Goal: Task Accomplishment & Management: Manage account settings

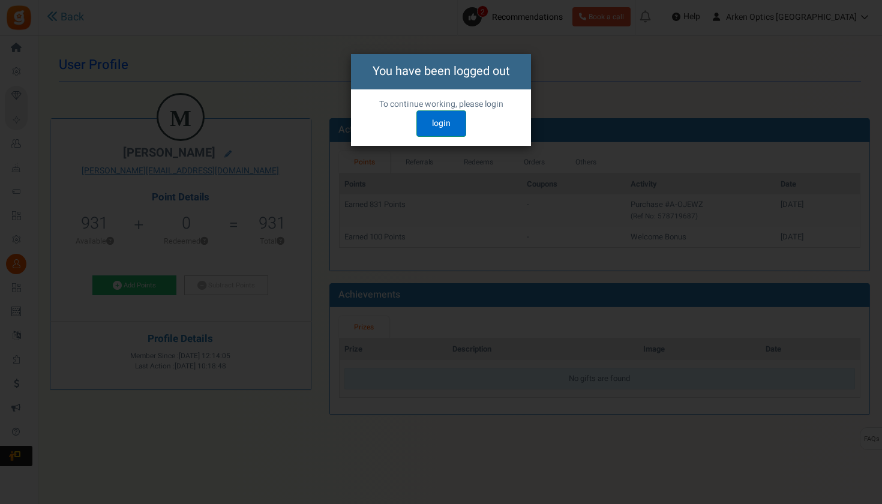
click at [434, 122] on link "login" at bounding box center [441, 123] width 50 height 26
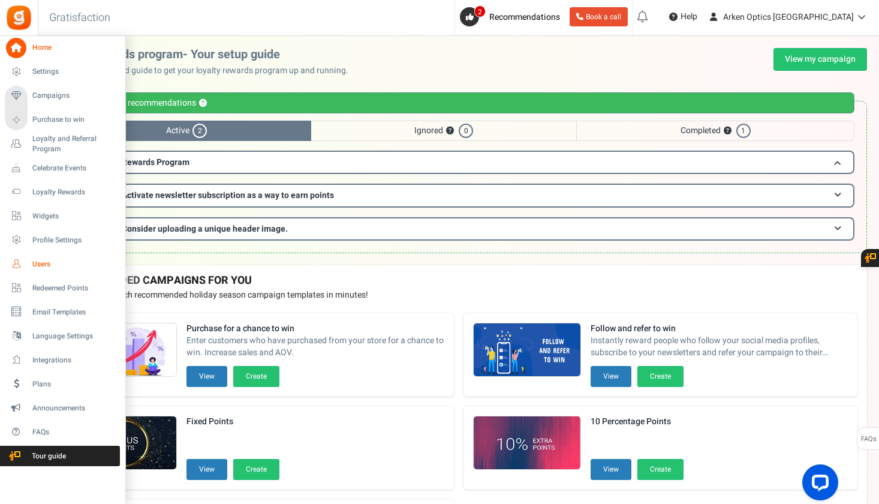
click at [48, 268] on span "Users" at bounding box center [74, 264] width 84 height 10
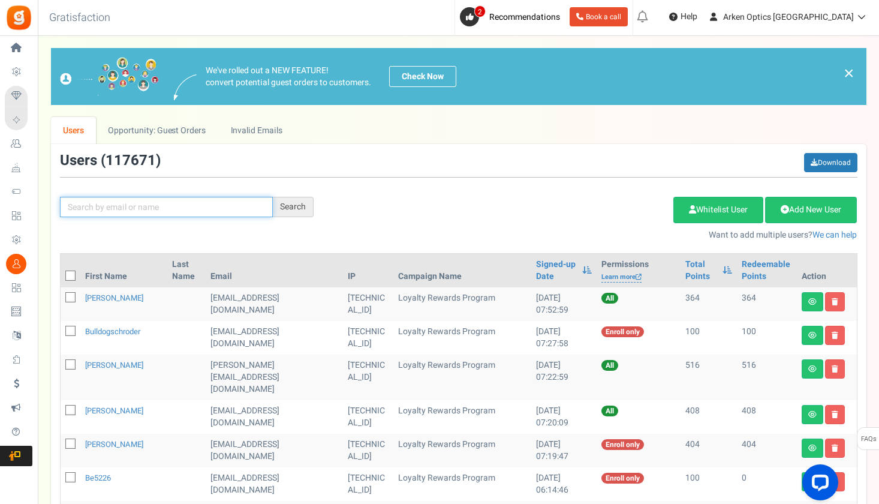
click at [186, 208] on input "text" at bounding box center [166, 207] width 213 height 20
paste input "[EMAIL_ADDRESS][DOMAIN_NAME]"
type input "[EMAIL_ADDRESS][DOMAIN_NAME]"
click at [282, 202] on div "Search" at bounding box center [293, 207] width 41 height 20
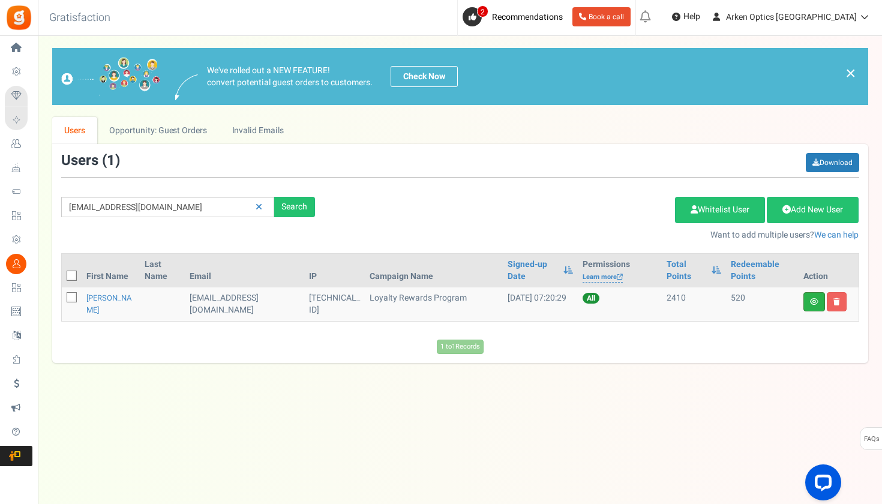
click at [810, 306] on link at bounding box center [814, 301] width 22 height 19
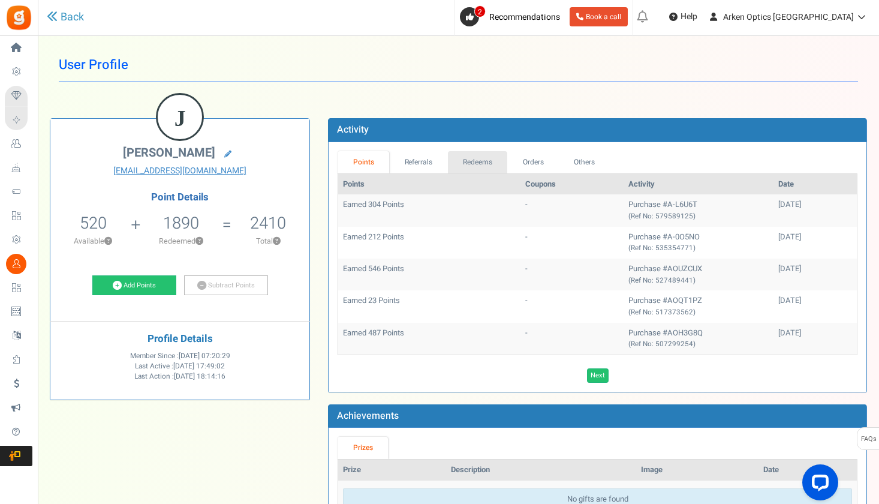
click at [470, 166] on link "Redeems" at bounding box center [478, 162] width 60 height 22
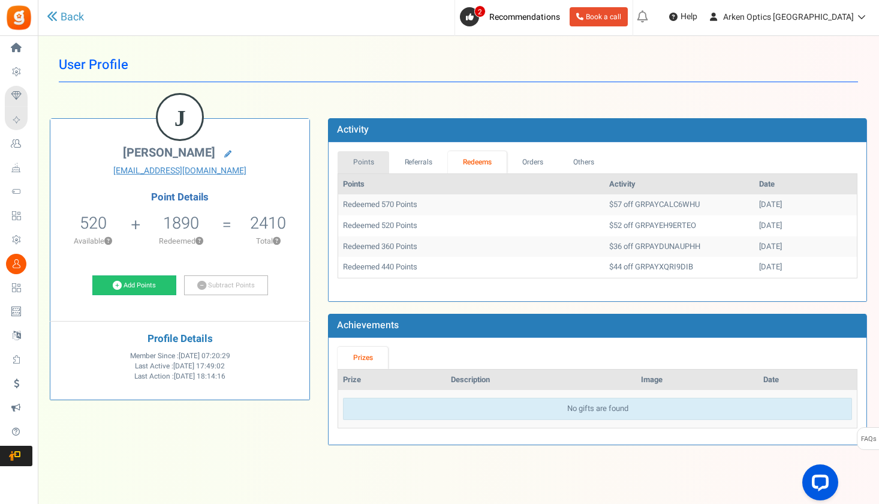
click at [365, 157] on link "Points" at bounding box center [364, 162] width 52 height 22
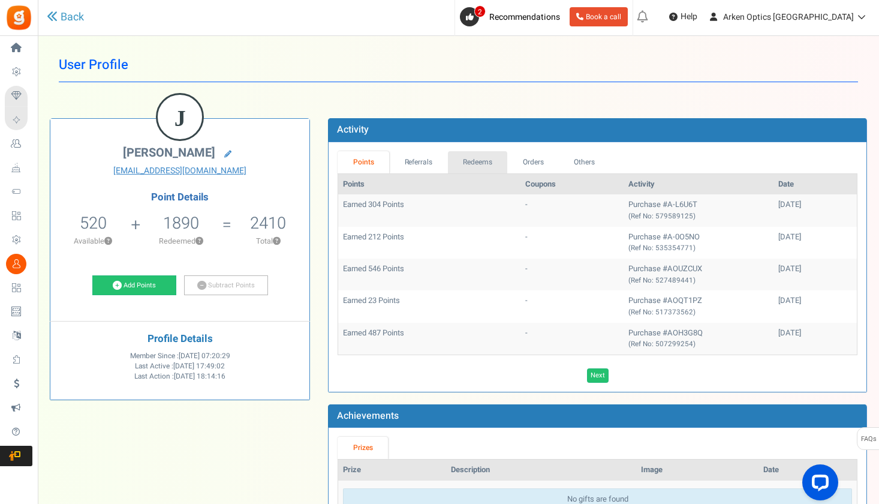
click at [476, 155] on link "Redeems" at bounding box center [478, 162] width 60 height 22
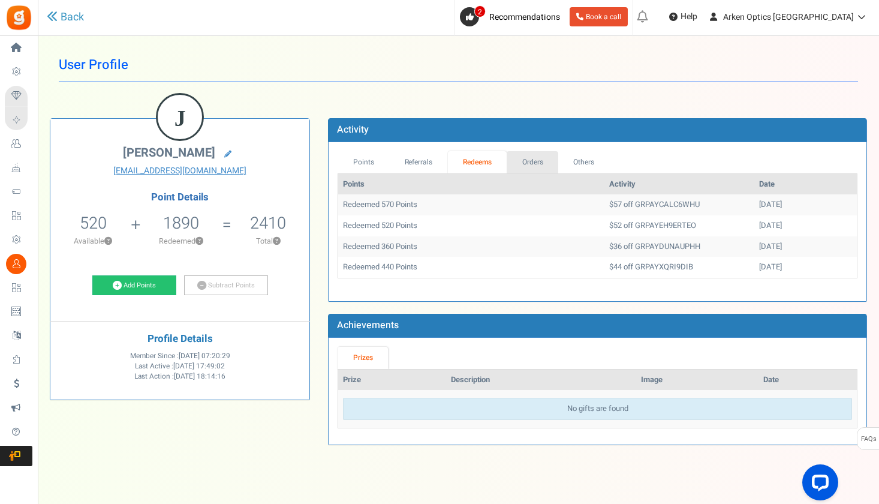
click at [534, 161] on link "Orders" at bounding box center [533, 162] width 52 height 22
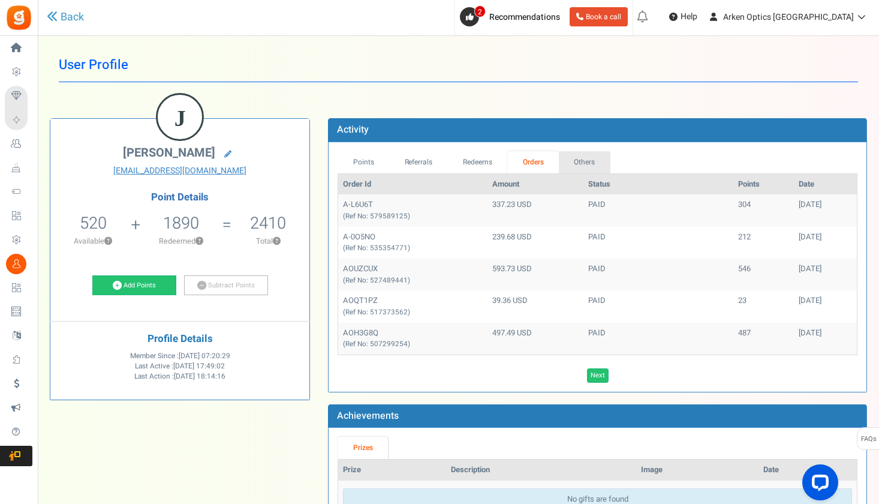
click at [570, 163] on link "Others" at bounding box center [585, 162] width 52 height 22
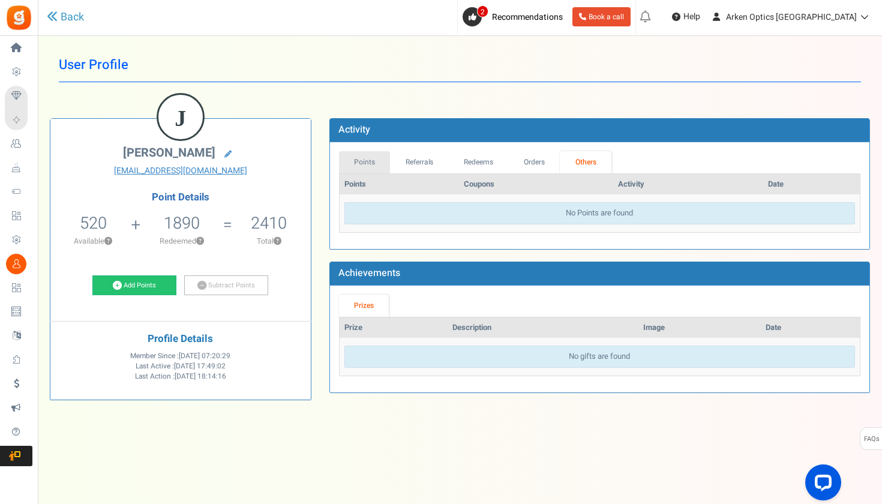
click at [353, 154] on link "Points" at bounding box center [365, 162] width 52 height 22
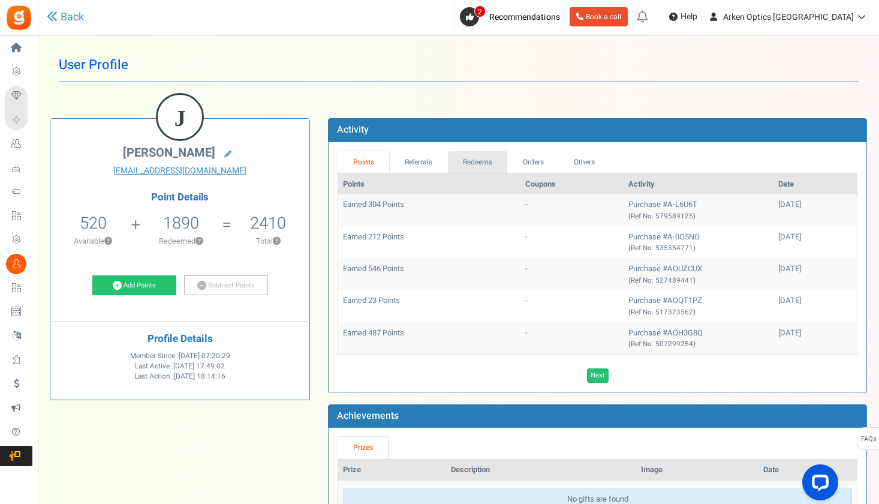
click at [476, 153] on link "Redeems" at bounding box center [478, 162] width 60 height 22
